Goal: Find specific page/section: Find specific page/section

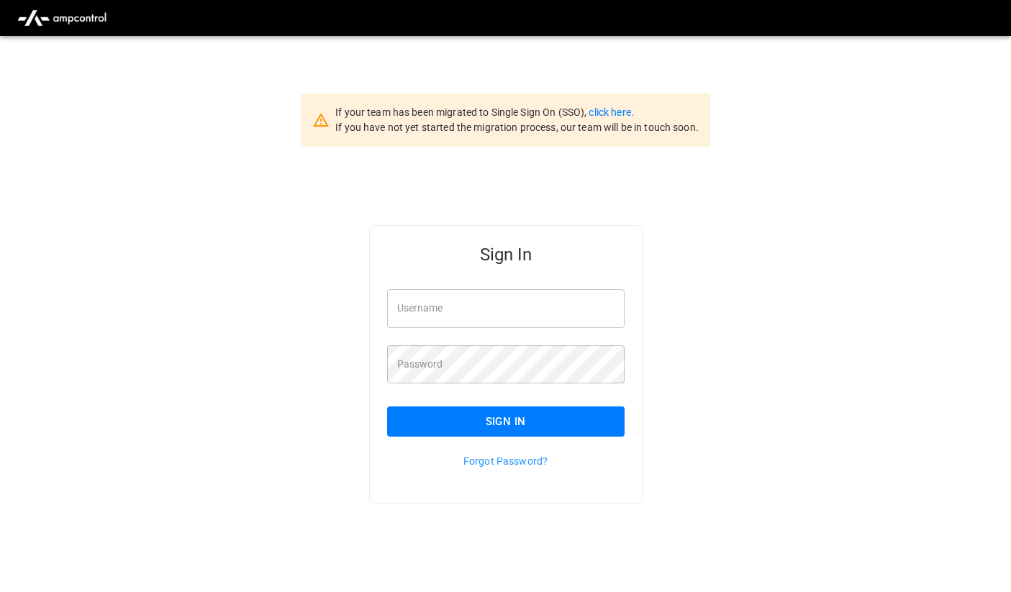
click at [424, 326] on input "Username" at bounding box center [505, 308] width 237 height 38
type input "**********"
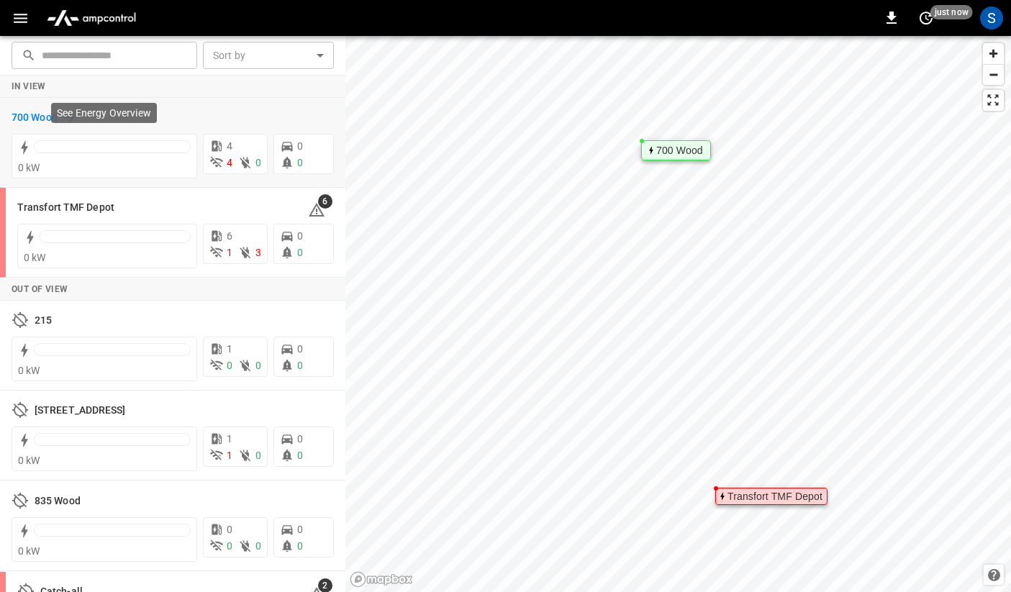
click at [42, 122] on h6 "700 Wood" at bounding box center [35, 118] width 46 height 16
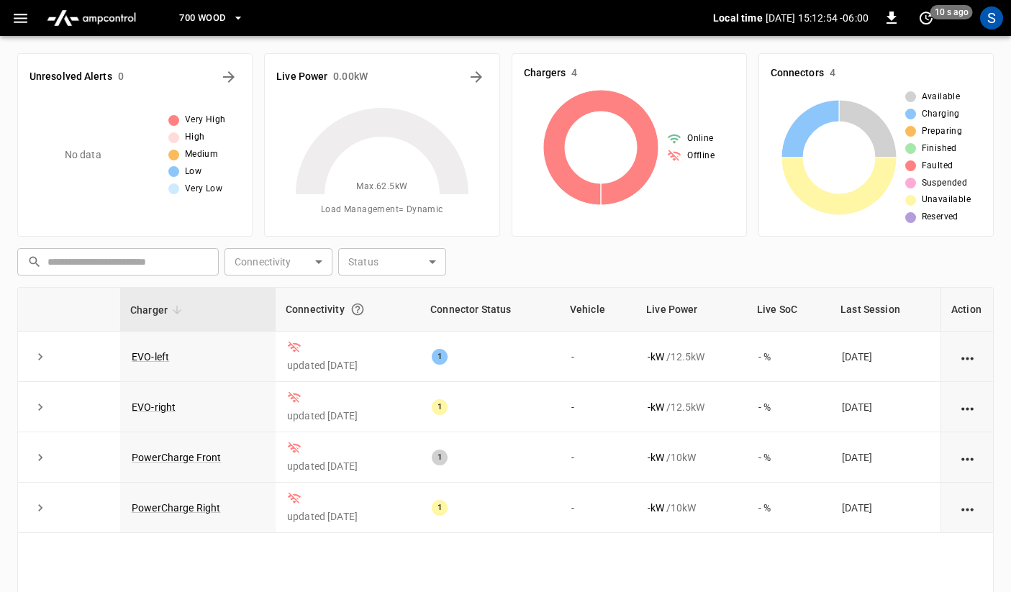
click at [216, 21] on span "700 Wood" at bounding box center [202, 18] width 46 height 17
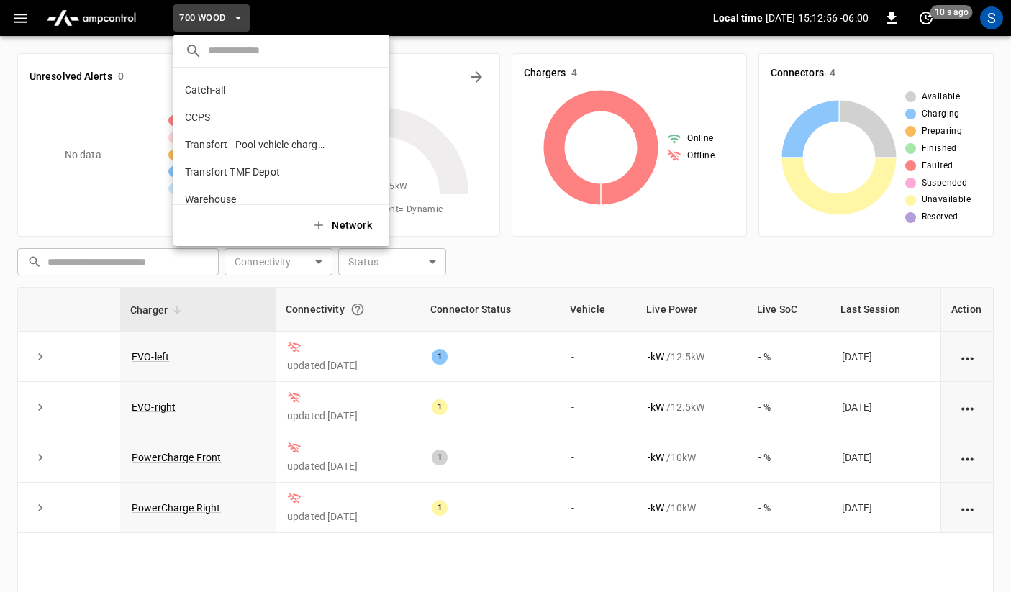
scroll to position [111, 0]
click at [196, 168] on p "Transfort TMF Depot" at bounding box center [255, 167] width 140 height 14
